Goal: Task Accomplishment & Management: Use online tool/utility

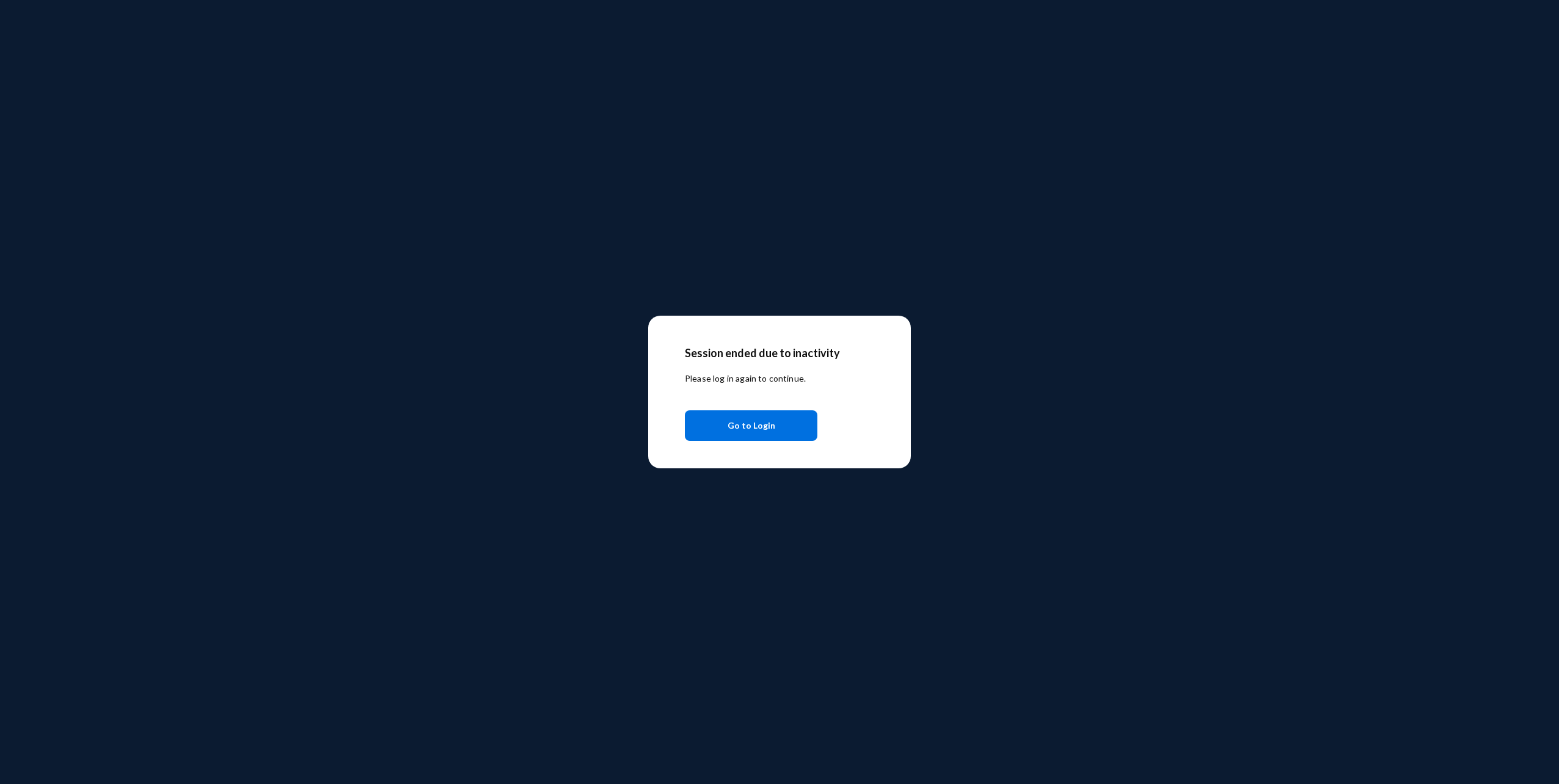
click at [762, 432] on span "Go to Login" at bounding box center [752, 426] width 48 height 22
